Goal: Information Seeking & Learning: Learn about a topic

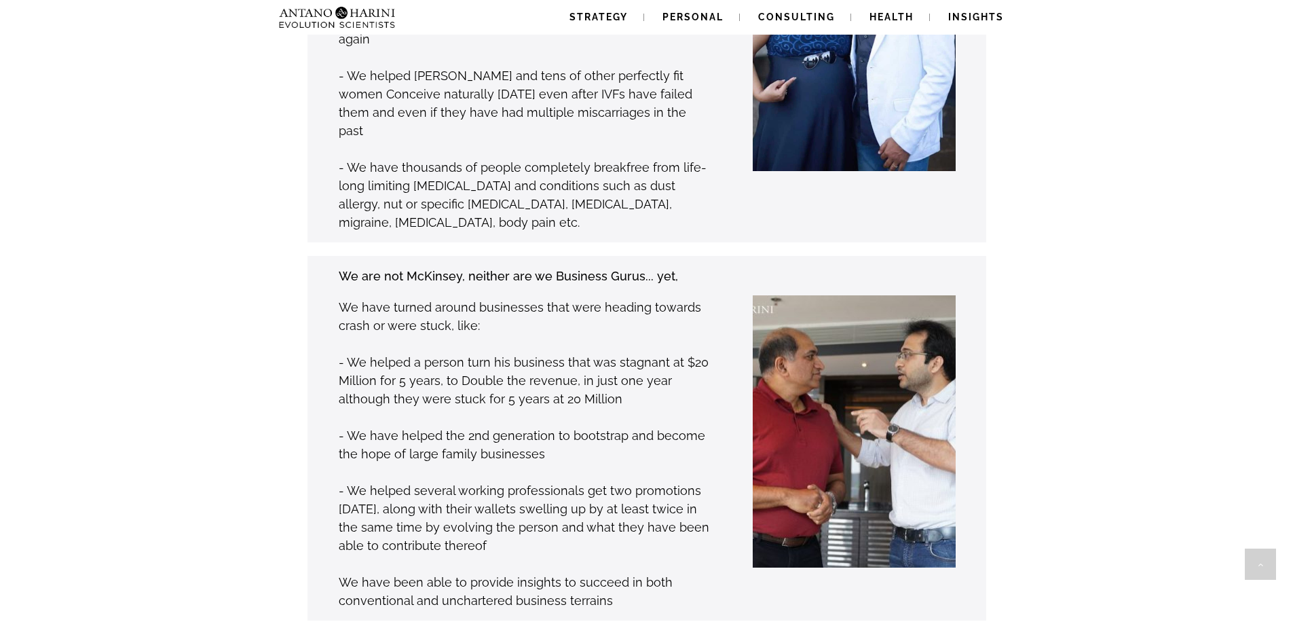
scroll to position [1289, 0]
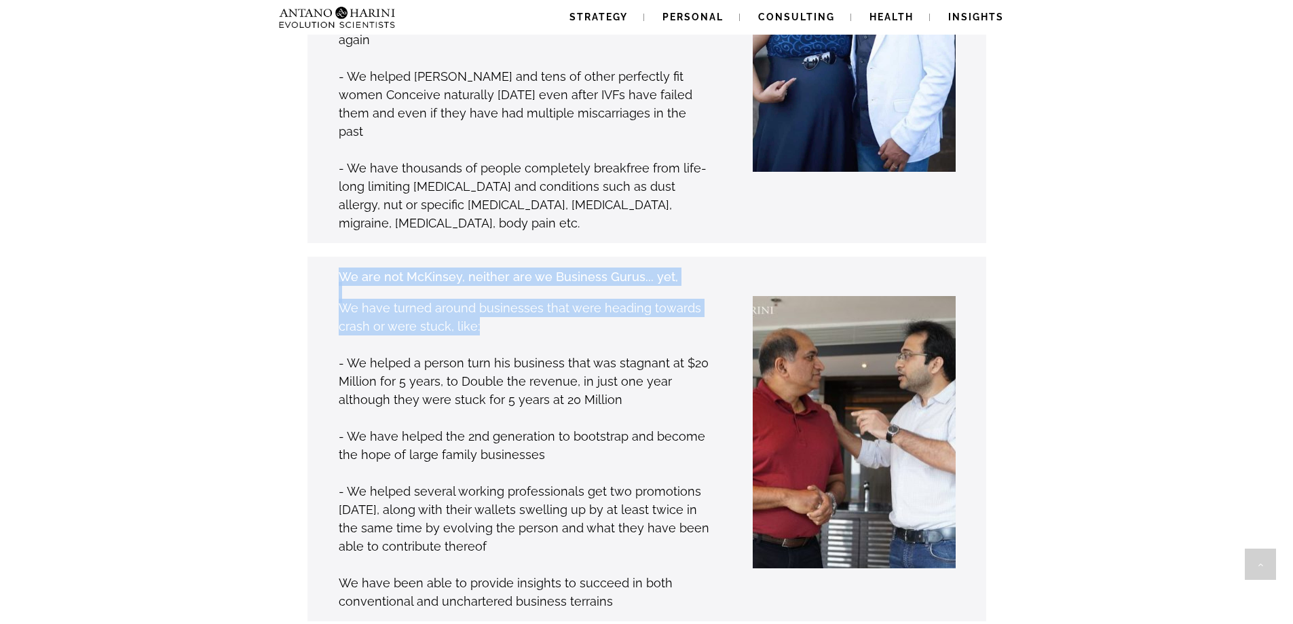
drag, startPoint x: 343, startPoint y: 224, endPoint x: 483, endPoint y: 265, distance: 145.8
click at [483, 267] on div "We are not McKinsey, neither are we Business Gurus... yet, We have turned aroun…" at bounding box center [524, 439] width 373 height 344
click at [484, 299] on p "We have turned around businesses that were heading towards crash or were stuck,…" at bounding box center [524, 317] width 371 height 37
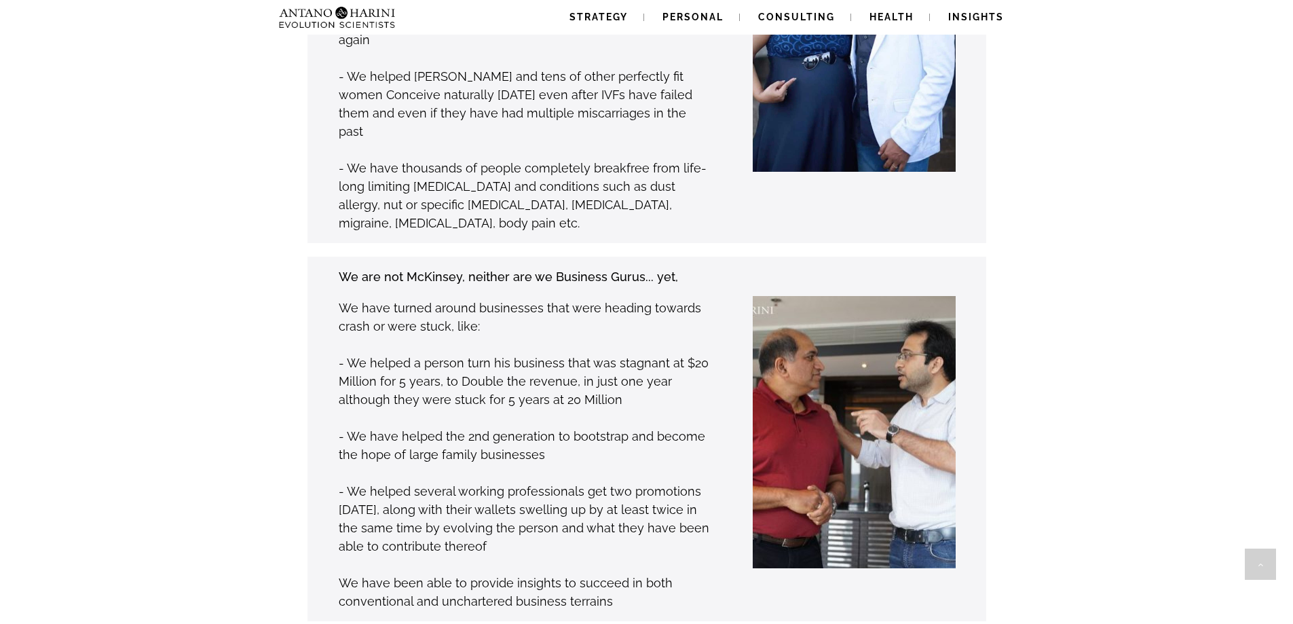
drag, startPoint x: 339, startPoint y: 223, endPoint x: 374, endPoint y: 237, distance: 37.4
click at [374, 267] on div "We are not McKinsey, neither are we Business Gurus... yet, We have turned aroun…" at bounding box center [524, 439] width 373 height 344
click at [471, 299] on p "We have turned around businesses that were heading towards crash or were stuck,…" at bounding box center [524, 317] width 371 height 37
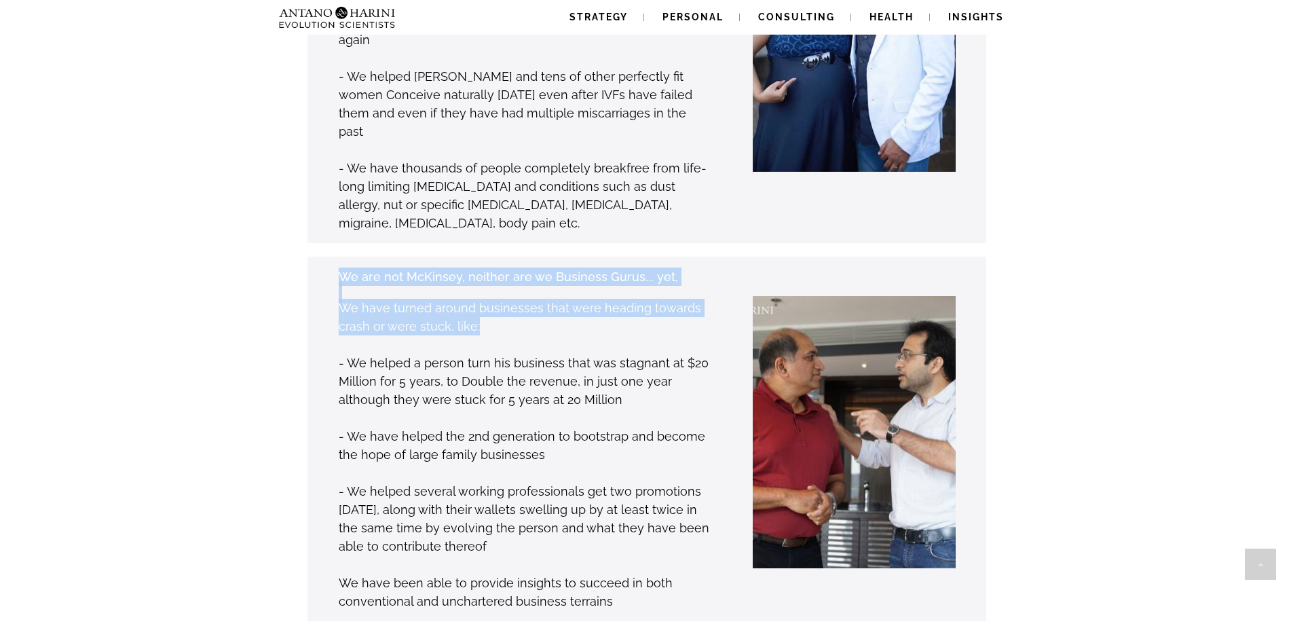
drag, startPoint x: 477, startPoint y: 273, endPoint x: 343, endPoint y: 221, distance: 144.2
click at [343, 267] on div "We are not McKinsey, neither are we Business Gurus... yet, We have turned aroun…" at bounding box center [524, 439] width 373 height 344
click at [343, 269] on strong "We are not McKinsey, neither are we Business Gurus... yet," at bounding box center [508, 276] width 339 height 14
drag, startPoint x: 340, startPoint y: 221, endPoint x: 480, endPoint y: 271, distance: 148.5
click at [480, 271] on div "We are not McKinsey, neither are we Business Gurus... yet, We have turned aroun…" at bounding box center [524, 439] width 373 height 344
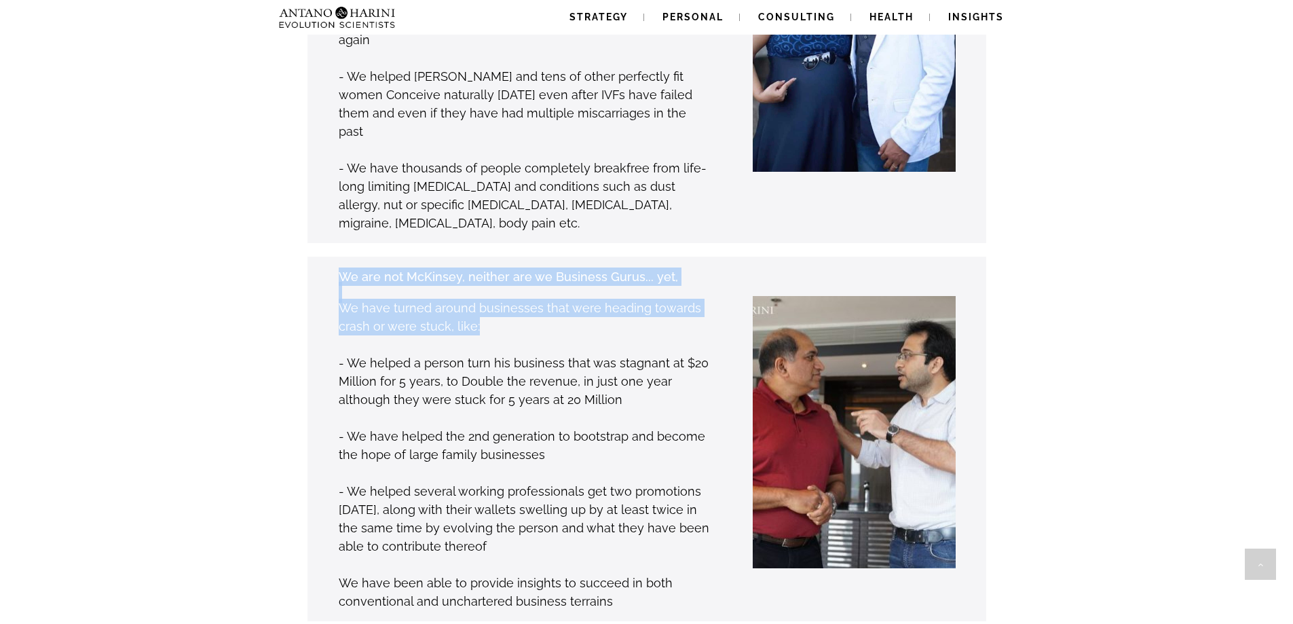
click at [480, 299] on p "We have turned around businesses that were heading towards crash or were stuck,…" at bounding box center [524, 317] width 371 height 37
drag, startPoint x: 480, startPoint y: 273, endPoint x: 341, endPoint y: 225, distance: 147.9
click at [341, 267] on div "We are not McKinsey, neither are we Business Gurus... yet, We have turned aroun…" at bounding box center [524, 439] width 373 height 344
click at [341, 269] on strong "We are not McKinsey, neither are we Business Gurus... yet," at bounding box center [508, 276] width 339 height 14
drag, startPoint x: 339, startPoint y: 218, endPoint x: 475, endPoint y: 275, distance: 147.8
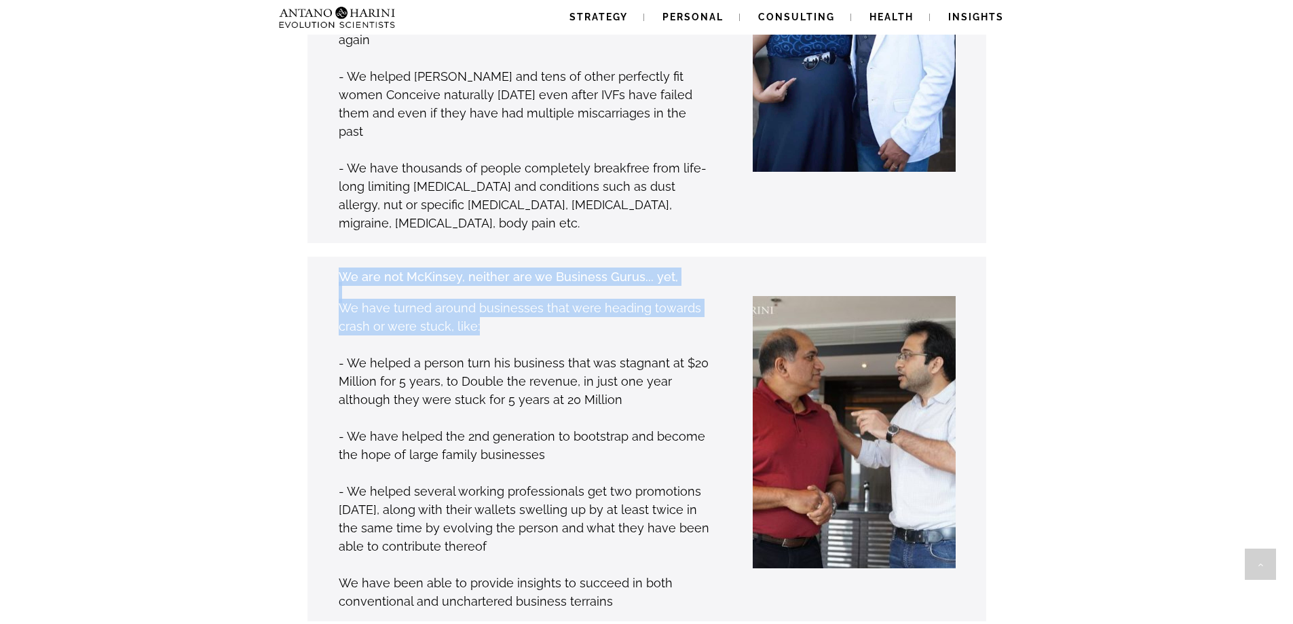
click at [475, 275] on div "We are not McKinsey, neither are we Business Gurus... yet, We have turned aroun…" at bounding box center [524, 439] width 373 height 344
click at [475, 299] on p "We have turned around businesses that were heading towards crash or were stuck,…" at bounding box center [524, 317] width 371 height 37
drag, startPoint x: 476, startPoint y: 273, endPoint x: 343, endPoint y: 224, distance: 141.7
click at [343, 267] on div "We are not McKinsey, neither are we Business Gurus... yet, We have turned aroun…" at bounding box center [524, 439] width 373 height 344
click at [343, 269] on strong "We are not McKinsey, neither are we Business Gurus... yet," at bounding box center [508, 276] width 339 height 14
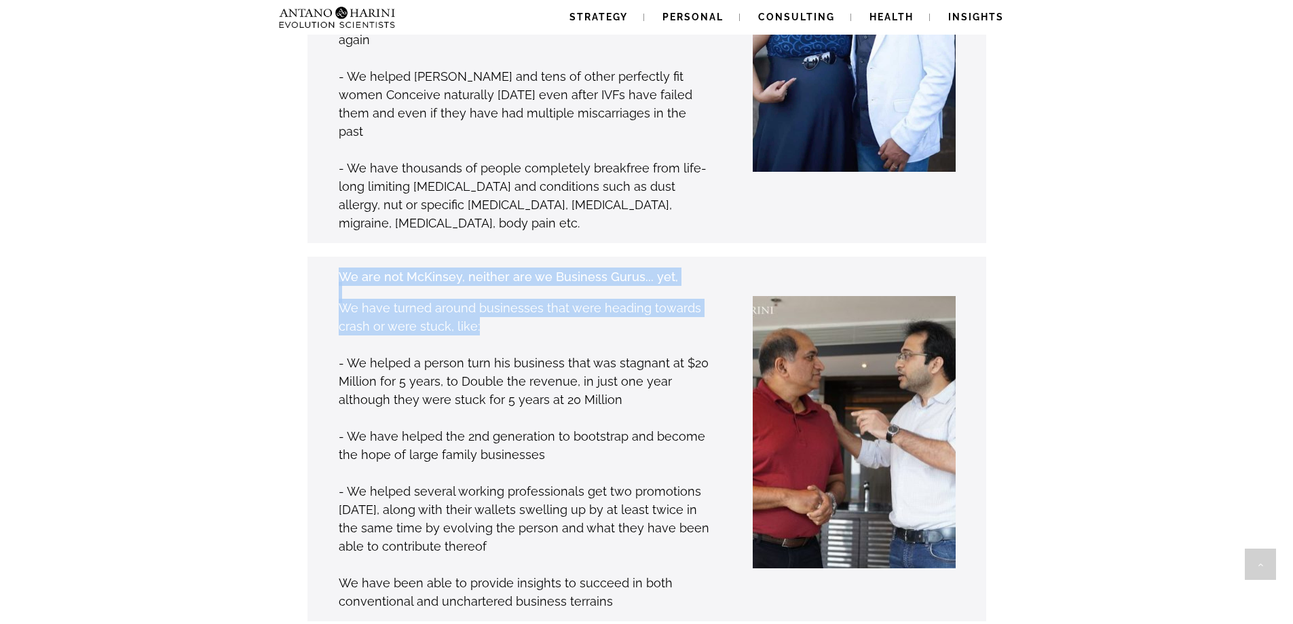
drag, startPoint x: 340, startPoint y: 221, endPoint x: 481, endPoint y: 268, distance: 148.7
click at [481, 268] on div "We are not McKinsey, neither are we Business Gurus... yet, We have turned aroun…" at bounding box center [524, 439] width 373 height 344
drag, startPoint x: 478, startPoint y: 261, endPoint x: 448, endPoint y: 256, distance: 30.1
click at [448, 299] on p "We have turned around businesses that were heading towards crash or were stuck,…" at bounding box center [524, 317] width 371 height 37
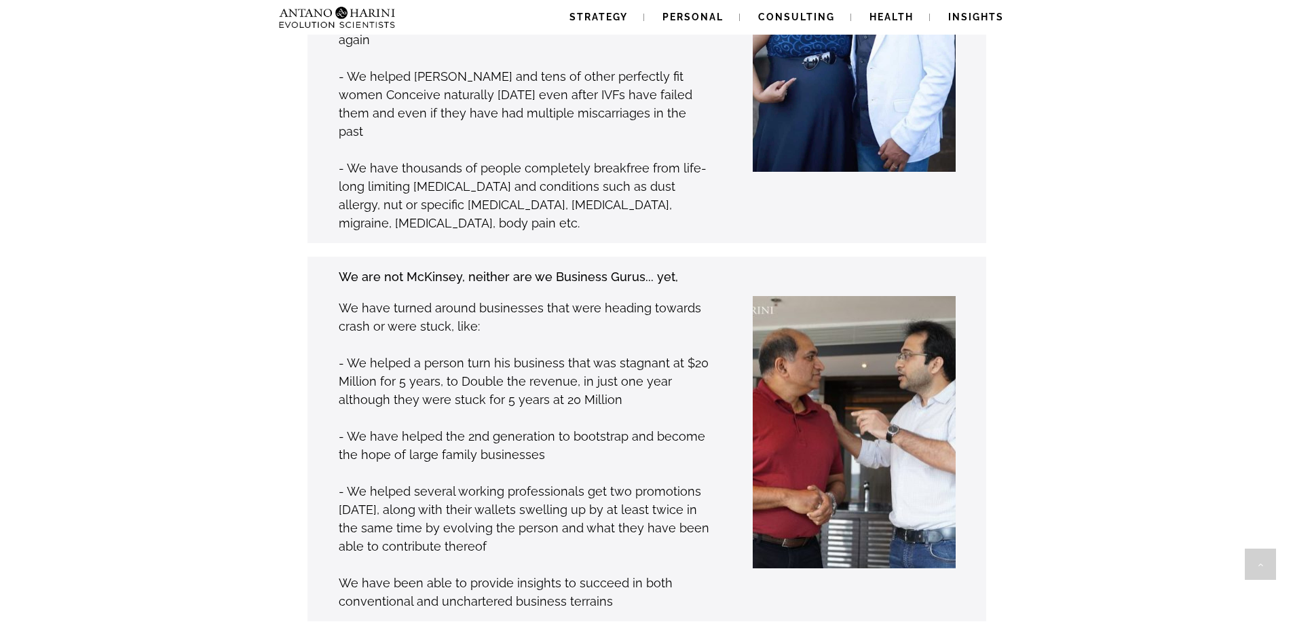
click at [366, 286] on h3 at bounding box center [524, 292] width 371 height 13
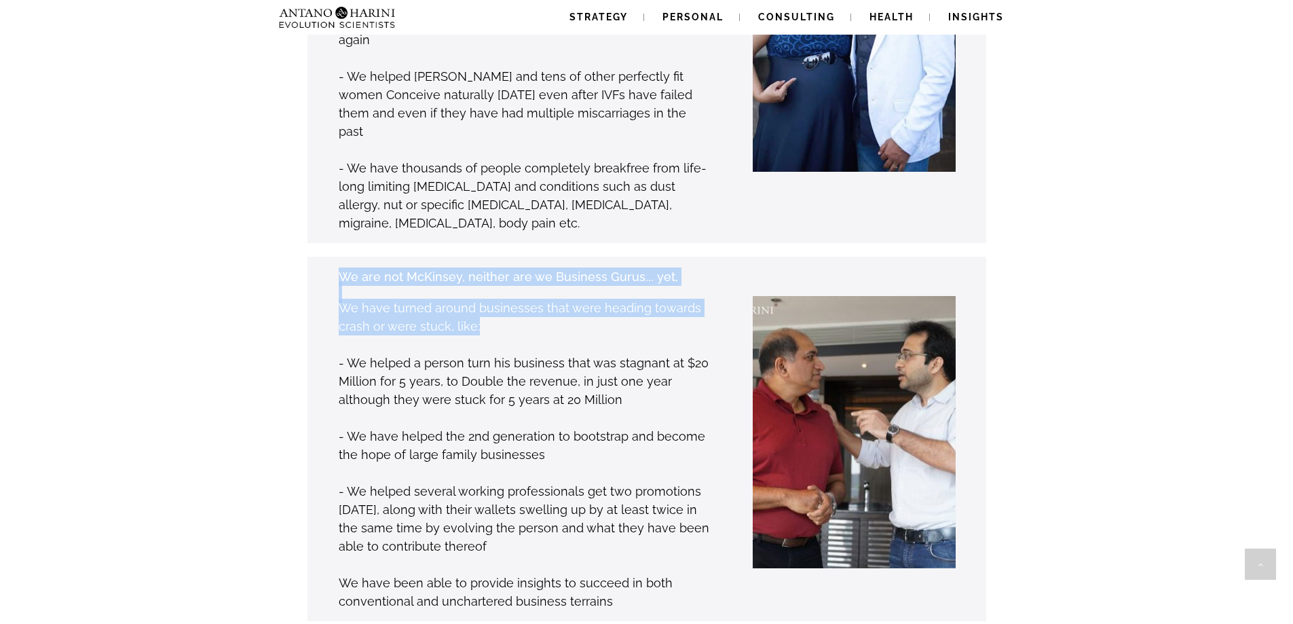
drag, startPoint x: 341, startPoint y: 224, endPoint x: 489, endPoint y: 273, distance: 155.1
click at [489, 273] on div "We are not McKinsey, neither are we Business Gurus... yet, We have turned aroun…" at bounding box center [524, 439] width 373 height 344
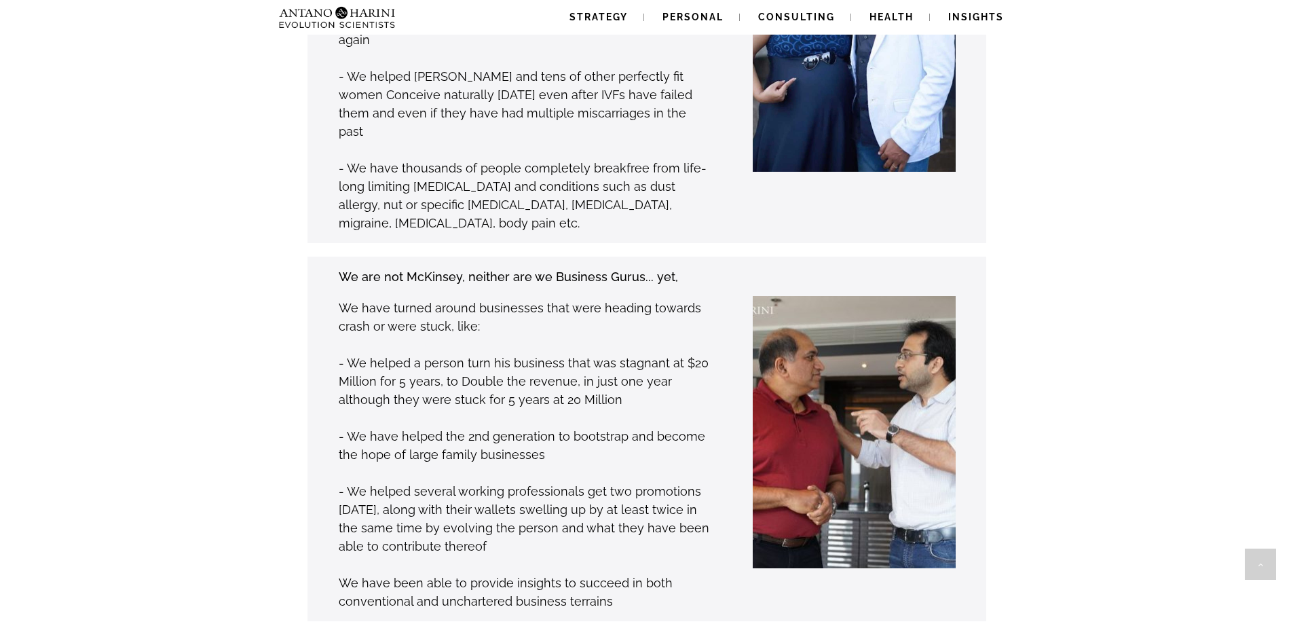
click at [399, 167] on p "- We have thousands of people completely breakfree from life-long limiting [MED…" at bounding box center [524, 195] width 371 height 73
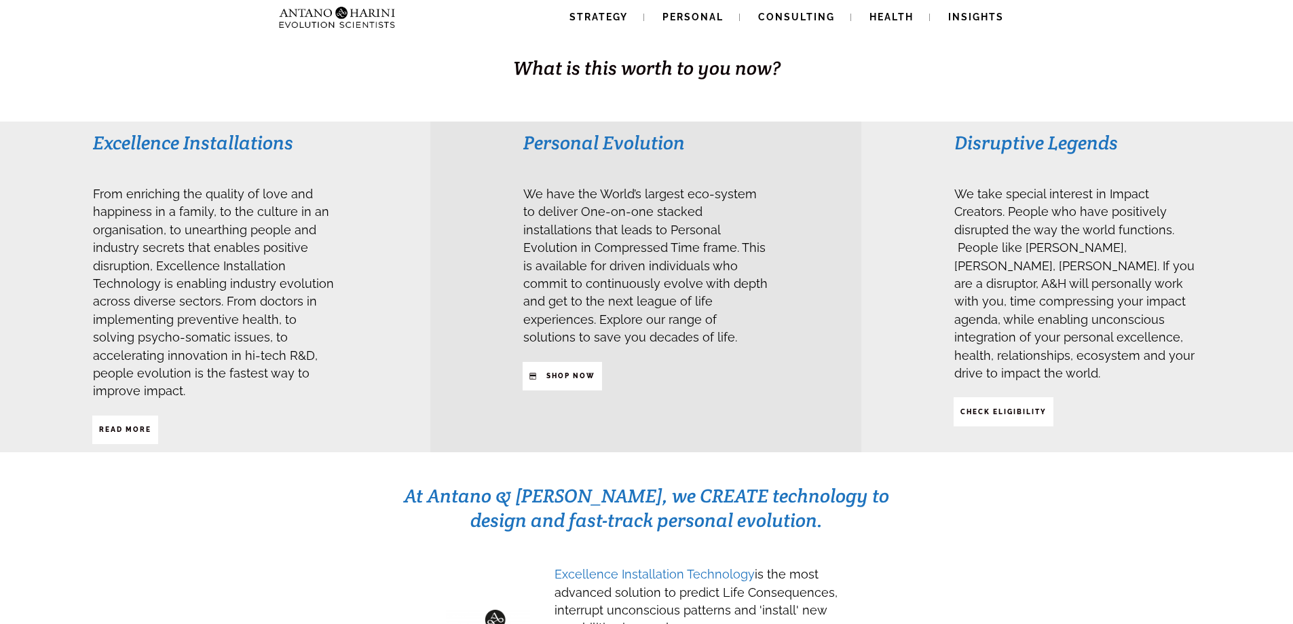
scroll to position [275, 0]
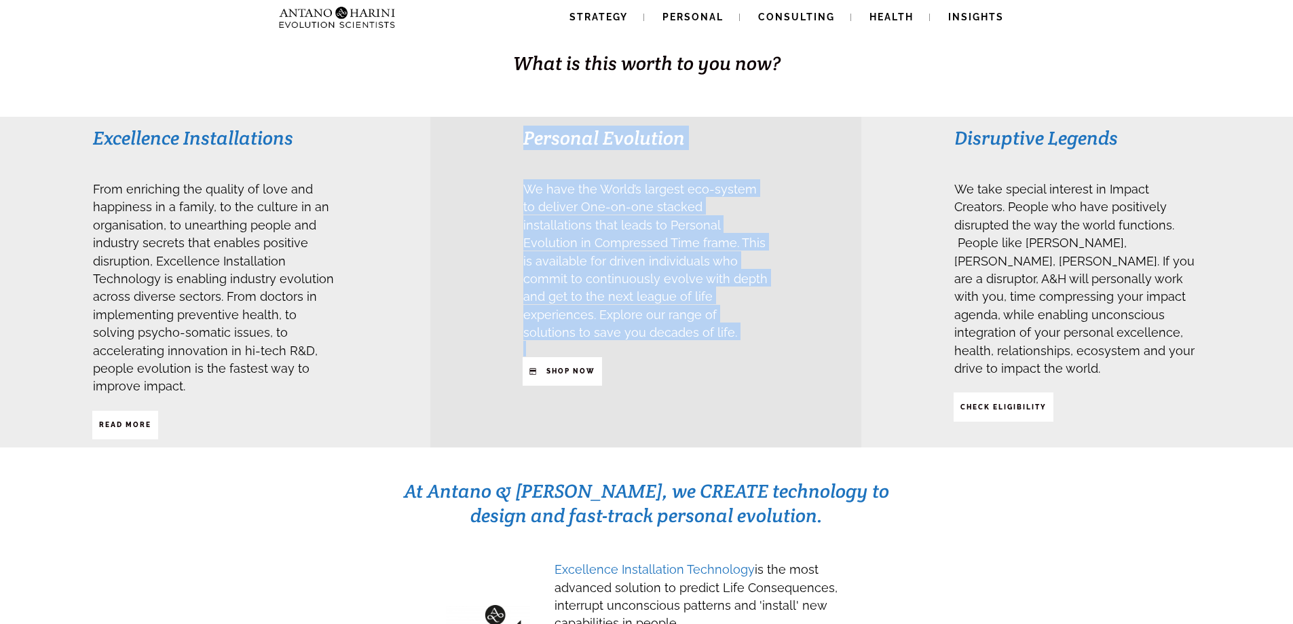
drag, startPoint x: 522, startPoint y: 187, endPoint x: 567, endPoint y: 352, distance: 171.5
click at [567, 352] on div "Personal Evolution We have the World’s largest eco-system to deliver One-on-one…" at bounding box center [646, 255] width 248 height 262
drag, startPoint x: 958, startPoint y: 138, endPoint x: 990, endPoint y: 371, distance: 235.6
click at [990, 371] on div "Disruptive Legends We take special interest in Impact Creators. People who have…" at bounding box center [1076, 273] width 246 height 297
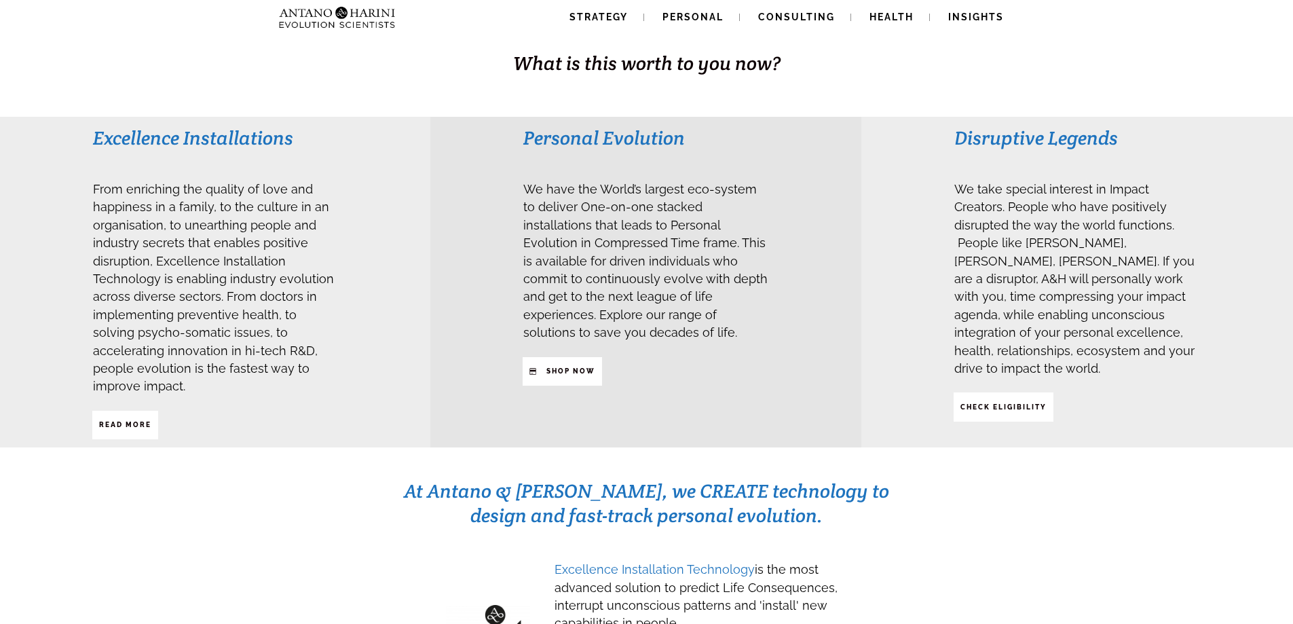
click at [364, 269] on div "Excellence Installations From enriching the quality of love and happiness in a …" at bounding box center [215, 282] width 430 height 330
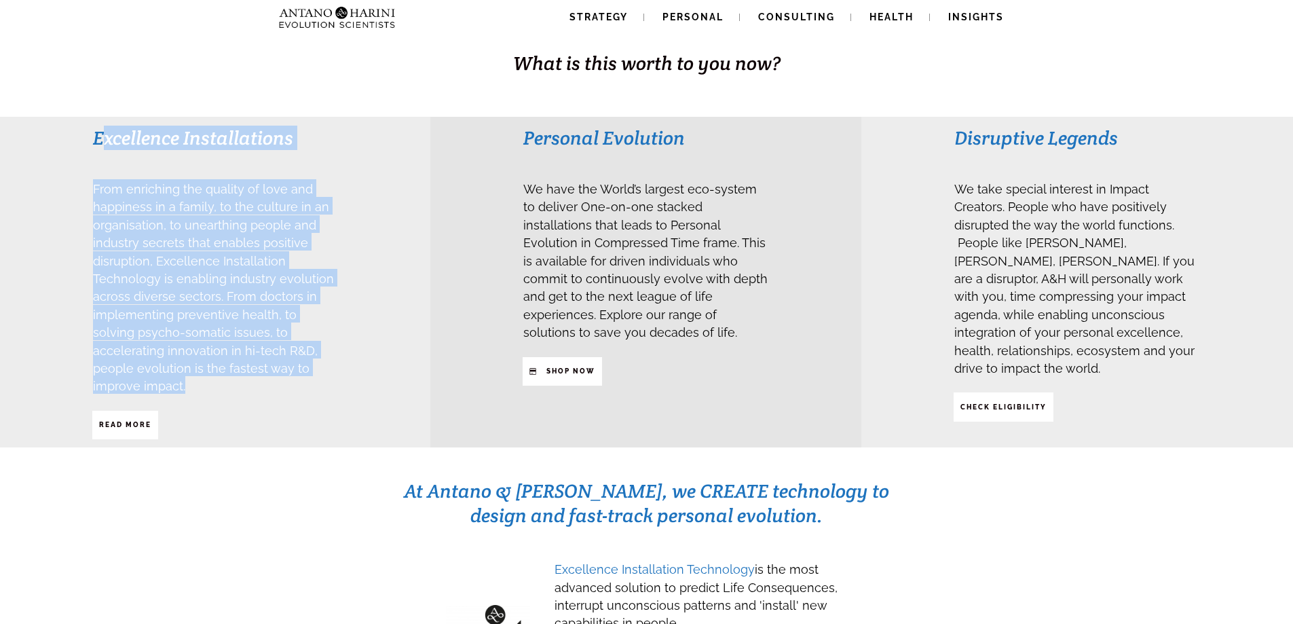
drag, startPoint x: 99, startPoint y: 130, endPoint x: 303, endPoint y: 375, distance: 318.9
click at [303, 375] on div "Excellence Installations From enriching the quality of love and happiness in a …" at bounding box center [215, 282] width 246 height 314
click at [303, 375] on h3 "From enriching the quality of love and happiness in a family, to the culture in…" at bounding box center [215, 286] width 245 height 215
